Goal: Information Seeking & Learning: Learn about a topic

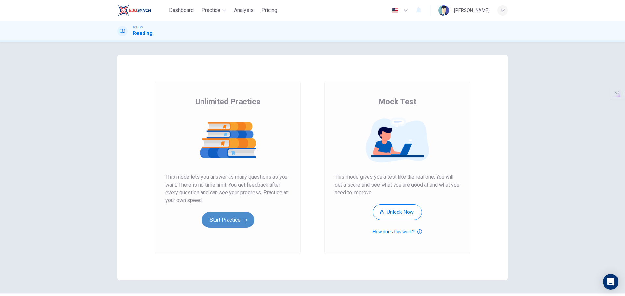
click at [224, 217] on button "Start Practice" at bounding box center [228, 220] width 52 height 16
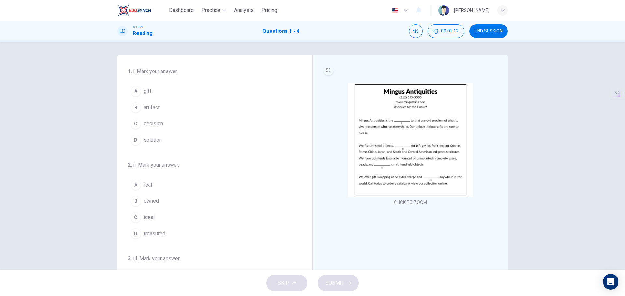
click at [326, 69] on icon "EXPAND" at bounding box center [328, 70] width 4 height 4
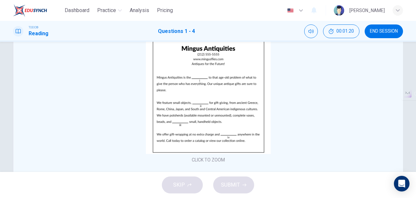
scroll to position [21, 0]
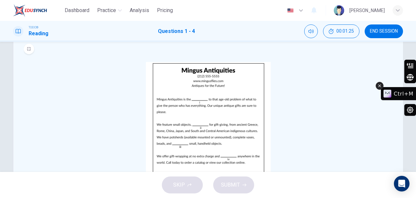
click at [384, 85] on button at bounding box center [380, 86] width 8 height 8
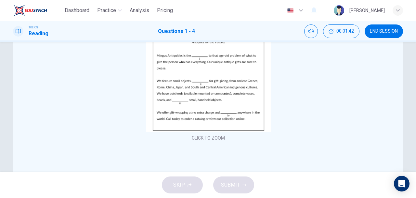
scroll to position [43, 0]
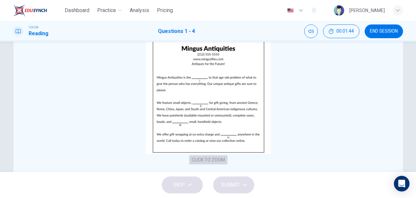
click at [213, 161] on button "CLICK TO ZOOM" at bounding box center [208, 159] width 38 height 9
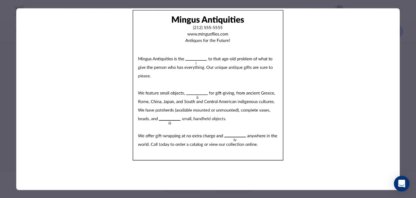
drag, startPoint x: 216, startPoint y: 69, endPoint x: 224, endPoint y: 70, distance: 7.8
click at [224, 70] on img at bounding box center [208, 85] width 384 height 154
click at [283, 112] on img at bounding box center [208, 85] width 384 height 154
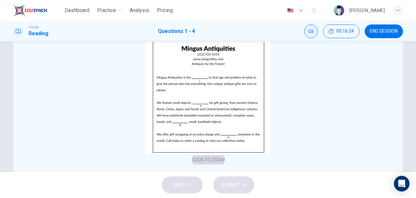
click at [310, 37] on button "Mute" at bounding box center [312, 31] width 14 height 14
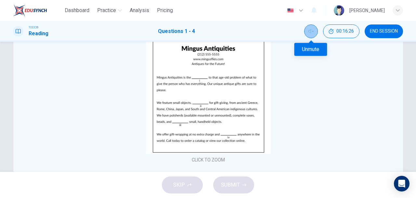
click at [311, 33] on icon "Unmute" at bounding box center [311, 31] width 5 height 5
click at [311, 33] on icon "Mute" at bounding box center [311, 31] width 5 height 5
click at [311, 33] on icon "Unmute" at bounding box center [311, 31] width 5 height 5
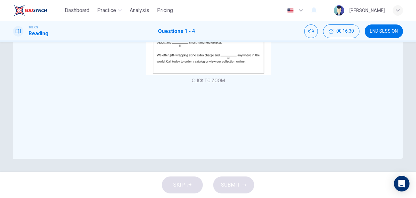
scroll to position [35, 0]
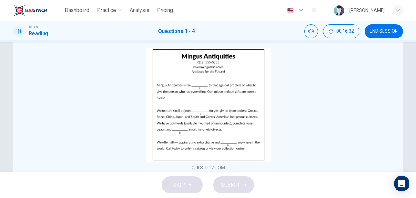
click at [198, 81] on img at bounding box center [208, 105] width 125 height 114
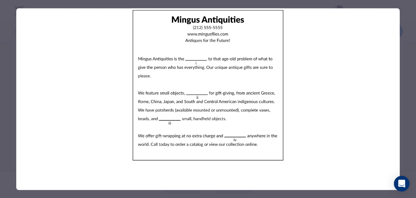
click at [202, 63] on img at bounding box center [208, 85] width 384 height 154
click at [194, 57] on img at bounding box center [208, 85] width 384 height 154
drag, startPoint x: 316, startPoint y: 92, endPoint x: 317, endPoint y: 96, distance: 3.8
click at [316, 93] on img at bounding box center [208, 85] width 384 height 154
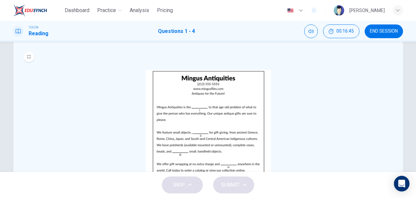
scroll to position [0, 0]
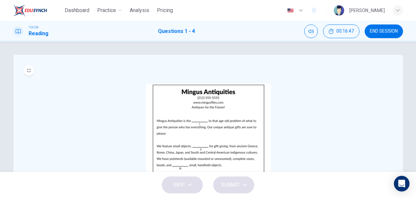
click at [234, 180] on div "SKIP SUBMIT" at bounding box center [208, 184] width 416 height 26
click at [195, 115] on img at bounding box center [208, 140] width 125 height 114
click at [314, 33] on button "Mute" at bounding box center [312, 31] width 14 height 14
click at [314, 33] on button "Unmute" at bounding box center [312, 31] width 14 height 14
click at [307, 110] on div "CLICK TO ZOOM" at bounding box center [209, 145] width 370 height 124
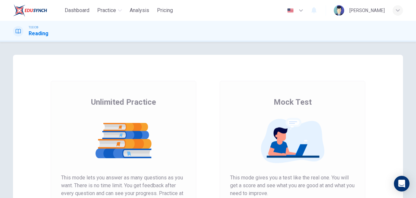
scroll to position [87, 0]
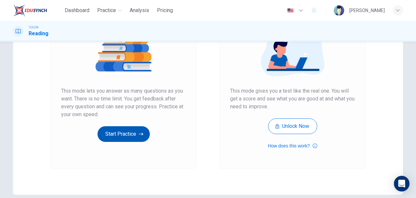
click at [130, 134] on button "Start Practice" at bounding box center [124, 134] width 52 height 16
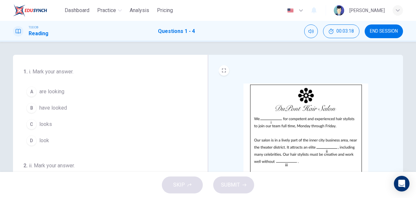
scroll to position [21, 0]
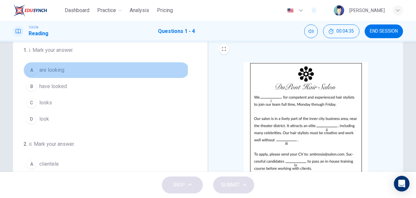
click at [40, 69] on span "are looking" at bounding box center [51, 70] width 25 height 8
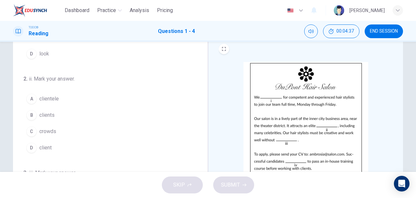
scroll to position [87, 0]
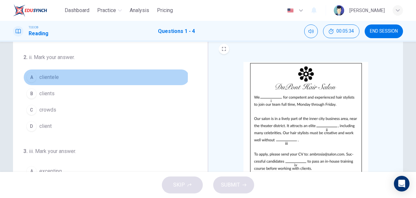
click at [54, 75] on span "clientele" at bounding box center [49, 77] width 20 height 8
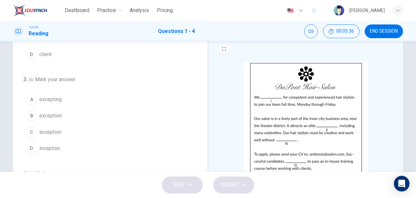
scroll to position [43, 0]
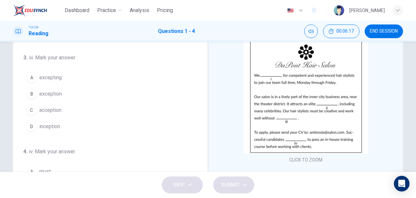
click at [51, 90] on span "exception" at bounding box center [50, 94] width 22 height 8
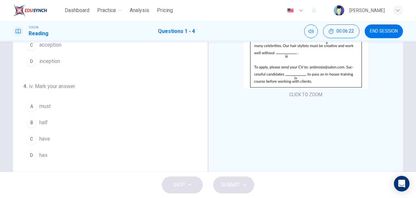
scroll to position [122, 0]
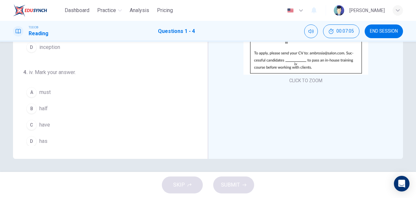
click at [43, 121] on span "have" at bounding box center [44, 125] width 11 height 8
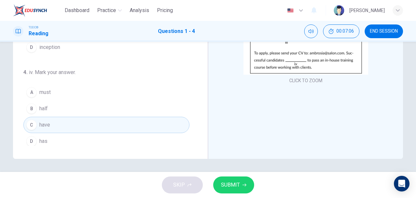
click at [240, 177] on button "SUBMIT" at bounding box center [233, 184] width 41 height 17
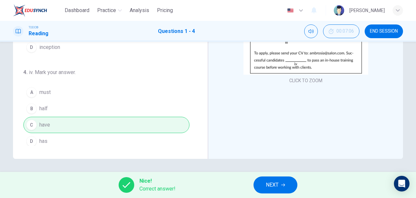
click at [278, 183] on span "NEXT" at bounding box center [272, 184] width 13 height 9
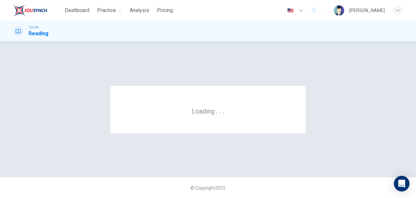
scroll to position [0, 0]
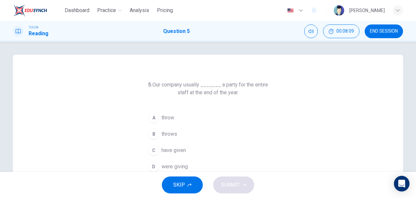
click at [165, 116] on span "throw" at bounding box center [168, 118] width 13 height 8
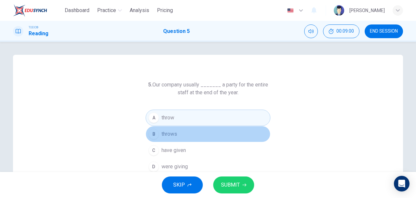
click at [168, 134] on span "throws" at bounding box center [170, 134] width 16 height 8
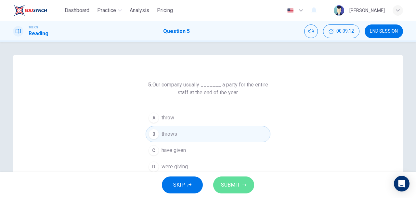
click at [237, 184] on span "SUBMIT" at bounding box center [230, 184] width 19 height 9
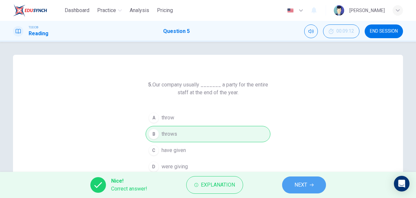
click at [319, 179] on button "NEXT" at bounding box center [304, 184] width 44 height 17
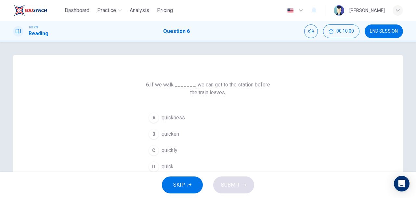
drag, startPoint x: 175, startPoint y: 85, endPoint x: 165, endPoint y: 85, distance: 10.7
click at [164, 84] on h6 "6. If we walk _______, we can get to the station before the train leaves." at bounding box center [208, 89] width 125 height 16
drag, startPoint x: 174, startPoint y: 84, endPoint x: 167, endPoint y: 93, distance: 11.4
click at [165, 85] on h6 "6. If we walk _______, we can get to the station before the train leaves." at bounding box center [208, 89] width 125 height 16
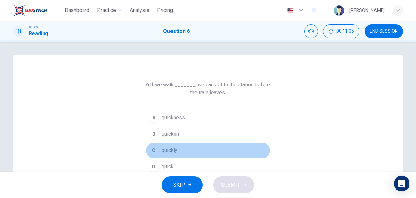
click at [169, 149] on span "quickly" at bounding box center [170, 150] width 16 height 8
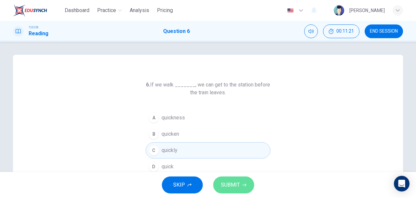
click at [232, 179] on button "SUBMIT" at bounding box center [233, 184] width 41 height 17
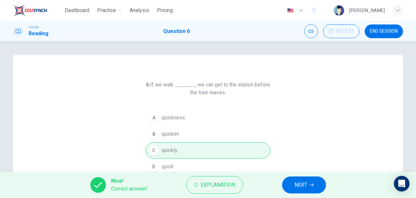
scroll to position [21, 0]
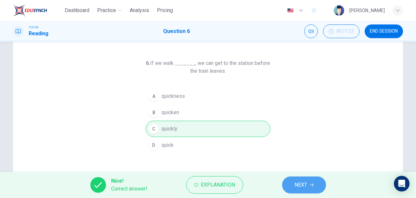
click at [311, 181] on button "NEXT" at bounding box center [304, 184] width 44 height 17
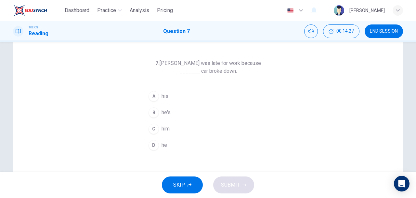
click at [167, 96] on span "his" at bounding box center [165, 96] width 7 height 8
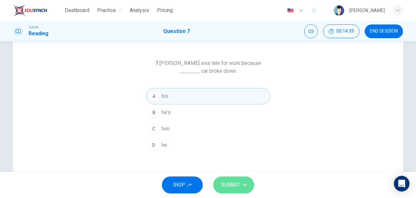
click at [233, 182] on span "SUBMIT" at bounding box center [230, 184] width 19 height 9
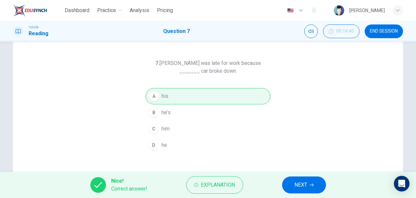
click at [305, 183] on span "NEXT" at bounding box center [301, 184] width 13 height 9
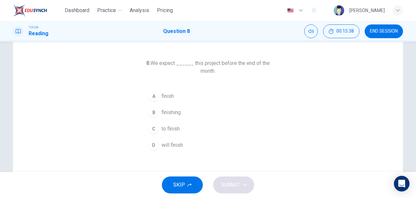
click at [168, 96] on span "finish" at bounding box center [168, 96] width 12 height 8
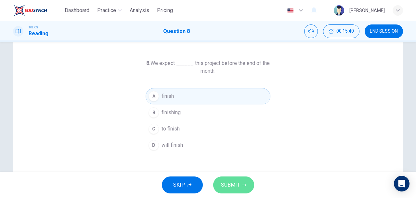
click at [237, 182] on span "SUBMIT" at bounding box center [230, 184] width 19 height 9
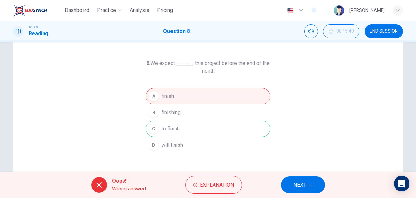
click at [306, 179] on button "NEXT" at bounding box center [303, 184] width 44 height 17
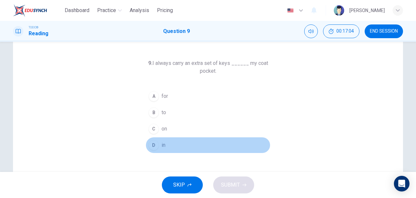
click at [160, 141] on button "D in" at bounding box center [208, 145] width 125 height 16
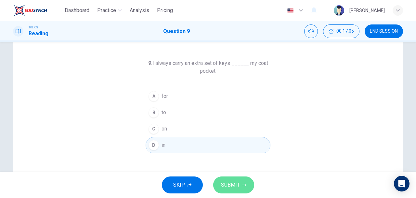
click at [236, 181] on span "SUBMIT" at bounding box center [230, 184] width 19 height 9
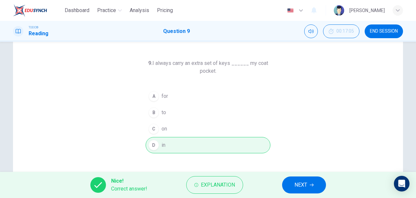
click at [311, 181] on button "NEXT" at bounding box center [304, 184] width 44 height 17
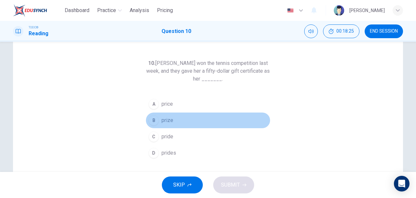
click at [162, 122] on span "prize" at bounding box center [168, 120] width 12 height 8
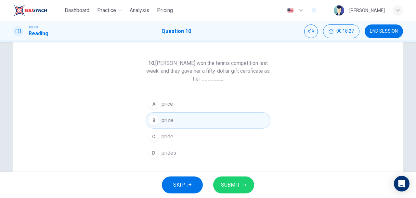
click at [246, 181] on button "SUBMIT" at bounding box center [233, 184] width 41 height 17
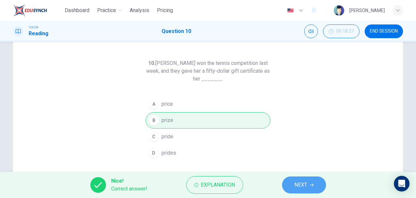
click at [315, 183] on button "NEXT" at bounding box center [304, 184] width 44 height 17
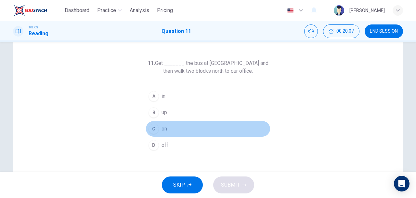
click at [165, 129] on span "on" at bounding box center [165, 129] width 6 height 8
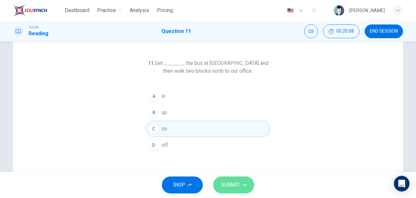
click at [238, 186] on span "SUBMIT" at bounding box center [230, 184] width 19 height 9
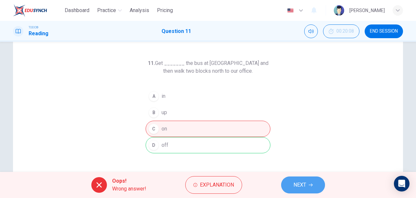
click at [304, 181] on span "NEXT" at bounding box center [300, 184] width 13 height 9
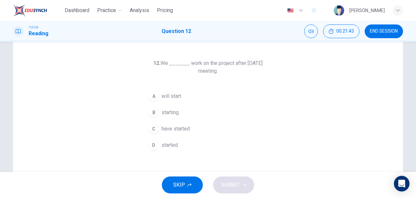
click at [170, 97] on span "will start" at bounding box center [172, 96] width 20 height 8
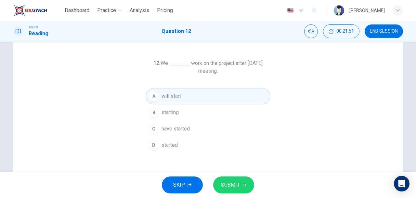
click at [239, 179] on button "SUBMIT" at bounding box center [233, 184] width 41 height 17
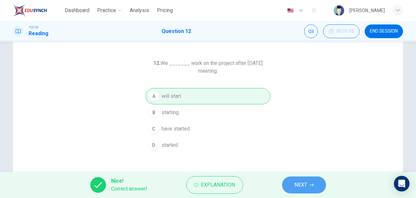
click at [300, 184] on span "NEXT" at bounding box center [301, 184] width 13 height 9
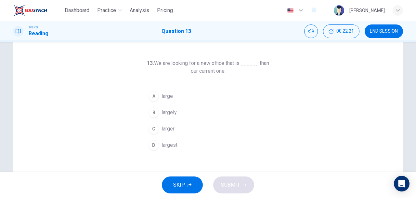
drag, startPoint x: 258, startPoint y: 62, endPoint x: 275, endPoint y: 61, distance: 17.0
click at [275, 61] on div "13. We are looking for a new office that is ______ than our current one. A larg…" at bounding box center [208, 146] width 390 height 226
click at [165, 129] on span "larger" at bounding box center [168, 129] width 13 height 8
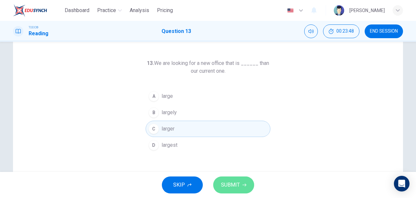
click at [239, 184] on span "SUBMIT" at bounding box center [230, 184] width 19 height 9
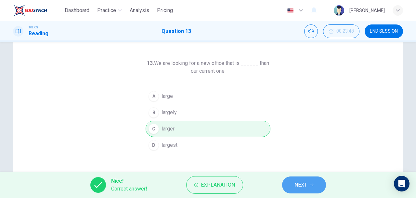
click at [305, 181] on span "NEXT" at bounding box center [301, 184] width 13 height 9
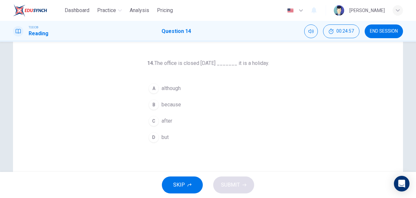
click at [178, 105] on span "because" at bounding box center [172, 105] width 20 height 8
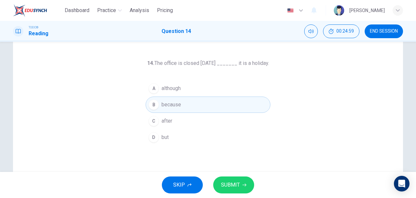
click at [240, 181] on button "SUBMIT" at bounding box center [233, 184] width 41 height 17
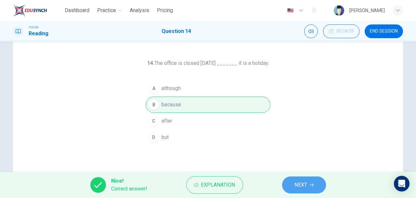
click at [304, 184] on span "NEXT" at bounding box center [301, 184] width 13 height 9
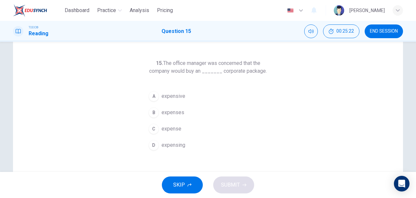
click at [231, 63] on h6 "15. The office manager was concerned that the company would buy an _______ corp…" at bounding box center [208, 67] width 125 height 16
drag, startPoint x: 218, startPoint y: 63, endPoint x: 239, endPoint y: 63, distance: 21.2
click at [239, 63] on h6 "15. The office manager was concerned that the company would buy an _______ corp…" at bounding box center [208, 67] width 125 height 16
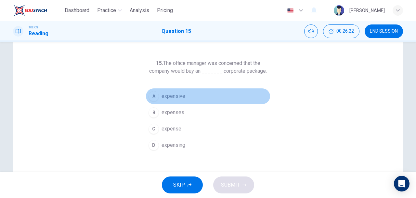
click at [176, 96] on span "expensive" at bounding box center [174, 96] width 24 height 8
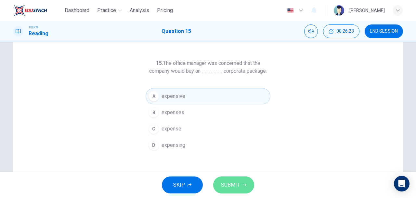
click at [236, 182] on span "SUBMIT" at bounding box center [230, 184] width 19 height 9
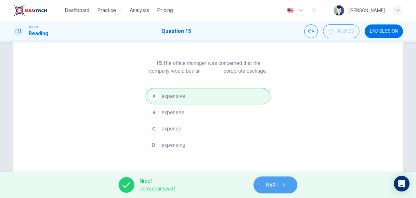
click at [290, 182] on button "NEXT" at bounding box center [276, 184] width 44 height 17
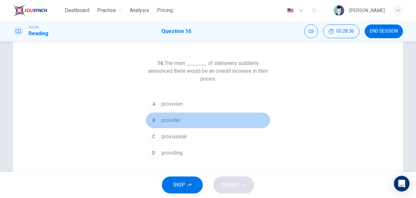
click at [173, 116] on span "provider" at bounding box center [171, 120] width 19 height 8
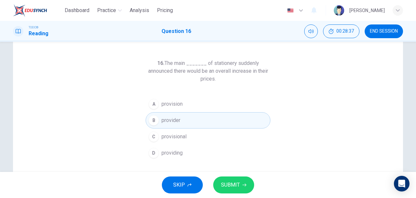
click at [236, 184] on span "SUBMIT" at bounding box center [230, 184] width 19 height 9
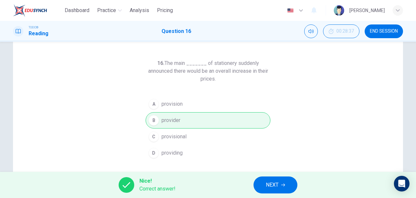
drag, startPoint x: 188, startPoint y: 61, endPoint x: 176, endPoint y: 61, distance: 11.4
click at [176, 61] on h6 "16. The main _______ of stationery suddenly announced there would be an overall…" at bounding box center [208, 70] width 125 height 23
click at [274, 182] on span "NEXT" at bounding box center [272, 184] width 13 height 9
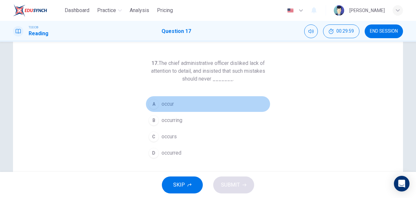
click at [163, 102] on span "occur" at bounding box center [168, 104] width 12 height 8
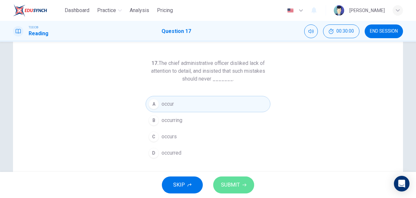
click at [236, 181] on span "SUBMIT" at bounding box center [230, 184] width 19 height 9
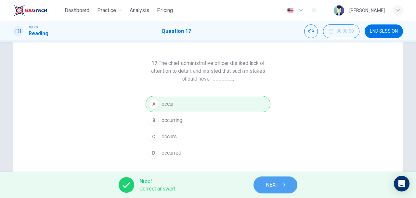
click at [274, 182] on span "NEXT" at bounding box center [272, 184] width 13 height 9
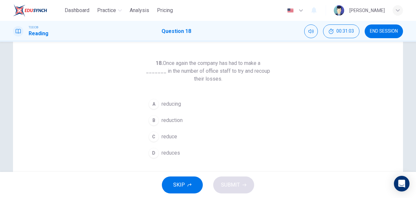
click at [263, 64] on h6 "18. Once again the company has had to make a _______ in the number of office st…" at bounding box center [208, 70] width 125 height 23
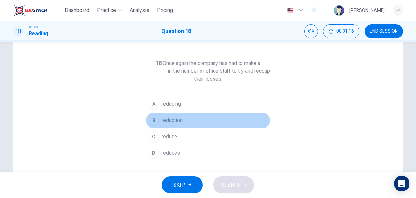
click at [175, 116] on span "reduction" at bounding box center [172, 120] width 21 height 8
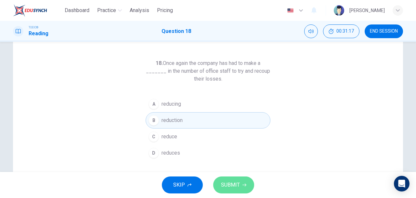
click at [248, 184] on button "SUBMIT" at bounding box center [233, 184] width 41 height 17
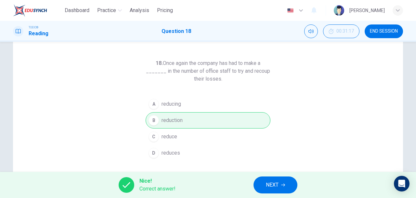
click at [281, 181] on button "NEXT" at bounding box center [276, 184] width 44 height 17
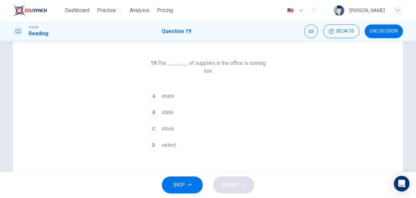
click at [169, 125] on span "stock" at bounding box center [168, 129] width 13 height 8
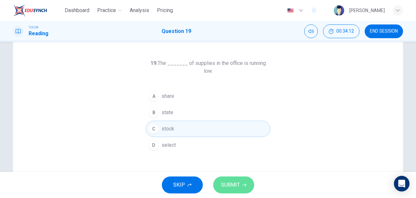
click at [237, 187] on span "SUBMIT" at bounding box center [230, 184] width 19 height 9
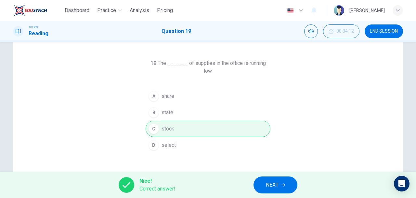
click at [281, 178] on button "NEXT" at bounding box center [276, 184] width 44 height 17
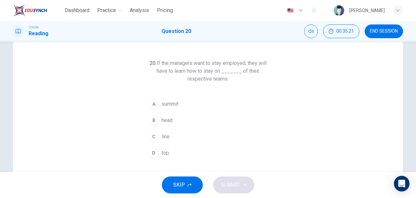
click at [160, 147] on button "D top" at bounding box center [208, 152] width 125 height 16
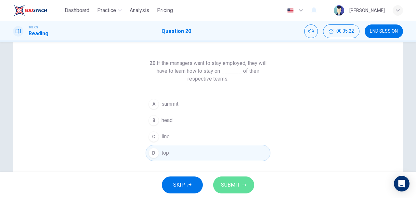
click at [233, 181] on span "SUBMIT" at bounding box center [230, 184] width 19 height 9
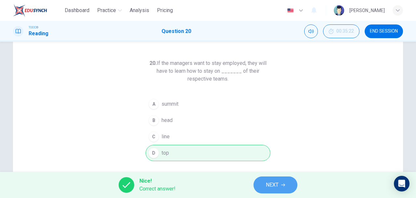
click at [280, 184] on button "NEXT" at bounding box center [276, 184] width 44 height 17
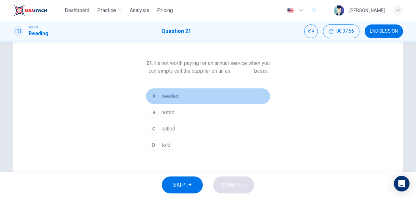
click at [165, 100] on span "needed" at bounding box center [170, 96] width 17 height 8
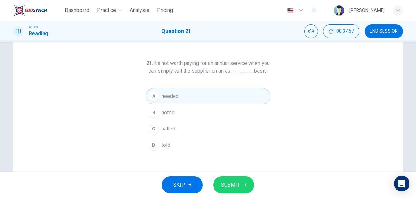
click at [239, 181] on span "SUBMIT" at bounding box center [230, 184] width 19 height 9
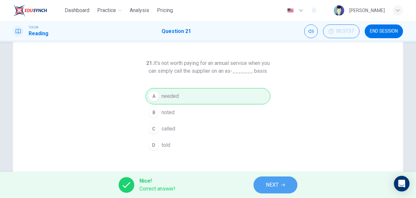
click at [278, 180] on span "NEXT" at bounding box center [272, 184] width 13 height 9
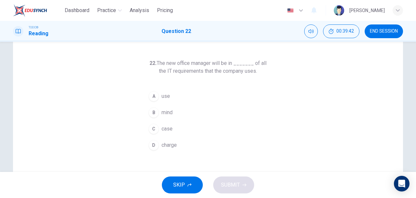
click at [164, 145] on span "charge" at bounding box center [169, 145] width 15 height 8
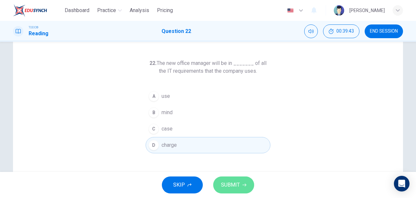
click at [232, 184] on span "SUBMIT" at bounding box center [230, 184] width 19 height 9
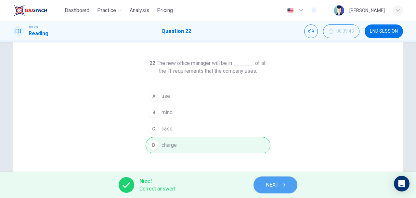
click at [279, 178] on button "NEXT" at bounding box center [276, 184] width 44 height 17
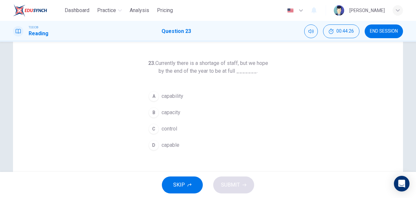
click at [173, 113] on span "capacity" at bounding box center [171, 112] width 19 height 8
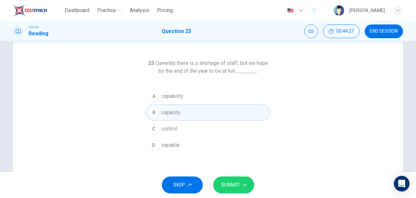
click at [241, 187] on button "SUBMIT" at bounding box center [233, 184] width 41 height 17
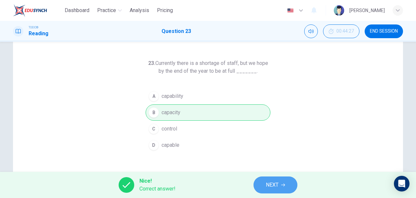
click at [275, 185] on span "NEXT" at bounding box center [272, 184] width 13 height 9
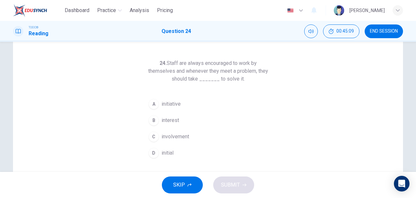
click at [289, 109] on div "24. Staff are always encouraged to work by themselves and whenever they meet a …" at bounding box center [208, 146] width 390 height 226
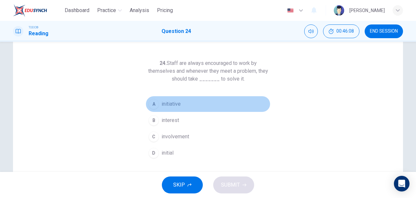
click at [168, 105] on span "initiative" at bounding box center [171, 104] width 19 height 8
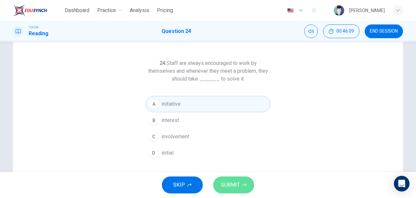
click at [239, 181] on span "SUBMIT" at bounding box center [230, 184] width 19 height 9
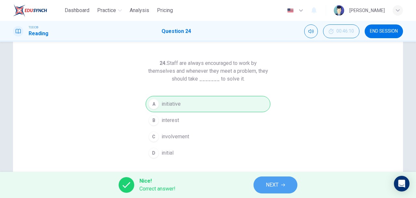
click at [283, 184] on icon "button" at bounding box center [283, 184] width 4 height 3
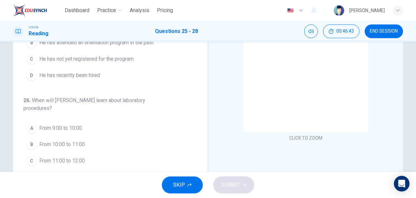
scroll to position [43, 0]
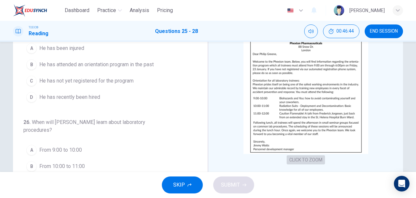
click at [303, 157] on button "CLICK TO ZOOM" at bounding box center [306, 159] width 38 height 9
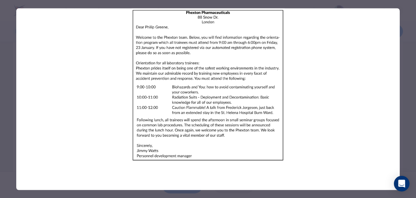
click at [410, 91] on div at bounding box center [208, 99] width 416 height 198
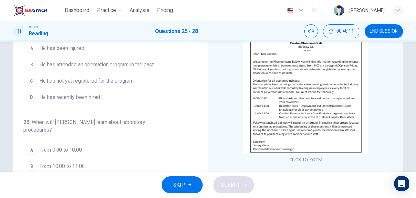
scroll to position [21, 0]
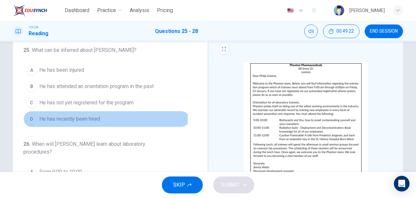
click at [80, 117] on span "He has recently been hired" at bounding box center [69, 119] width 61 height 8
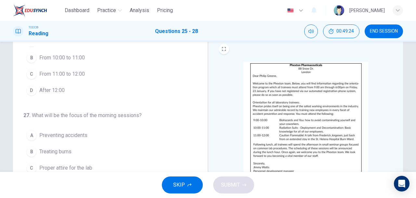
scroll to position [87, 0]
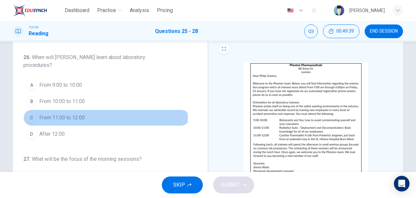
click at [59, 116] on span "From 11:00 to 12:00" at bounding box center [62, 118] width 46 height 8
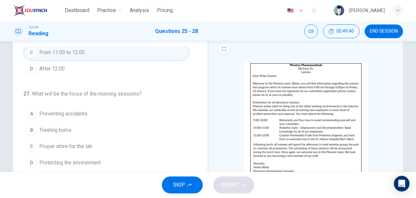
scroll to position [166, 0]
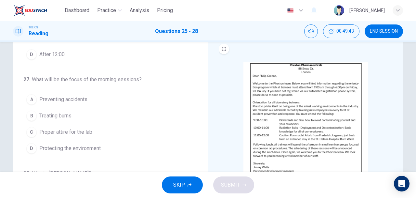
click at [311, 116] on img at bounding box center [306, 119] width 125 height 114
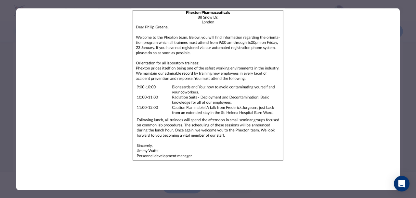
click at [296, 99] on img at bounding box center [208, 85] width 384 height 154
click at [407, 83] on div at bounding box center [208, 99] width 416 height 198
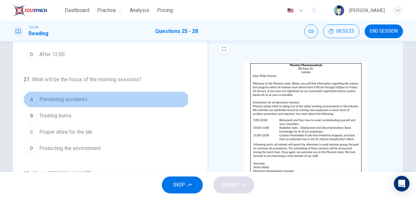
click at [70, 95] on span "Preventing accidents" at bounding box center [63, 99] width 48 height 8
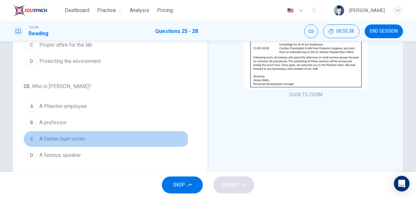
click at [52, 136] on span "A former burn victim" at bounding box center [62, 139] width 46 height 8
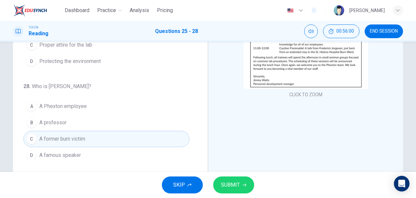
click at [239, 184] on span "SUBMIT" at bounding box center [230, 184] width 19 height 9
